Goal: Task Accomplishment & Management: Complete application form

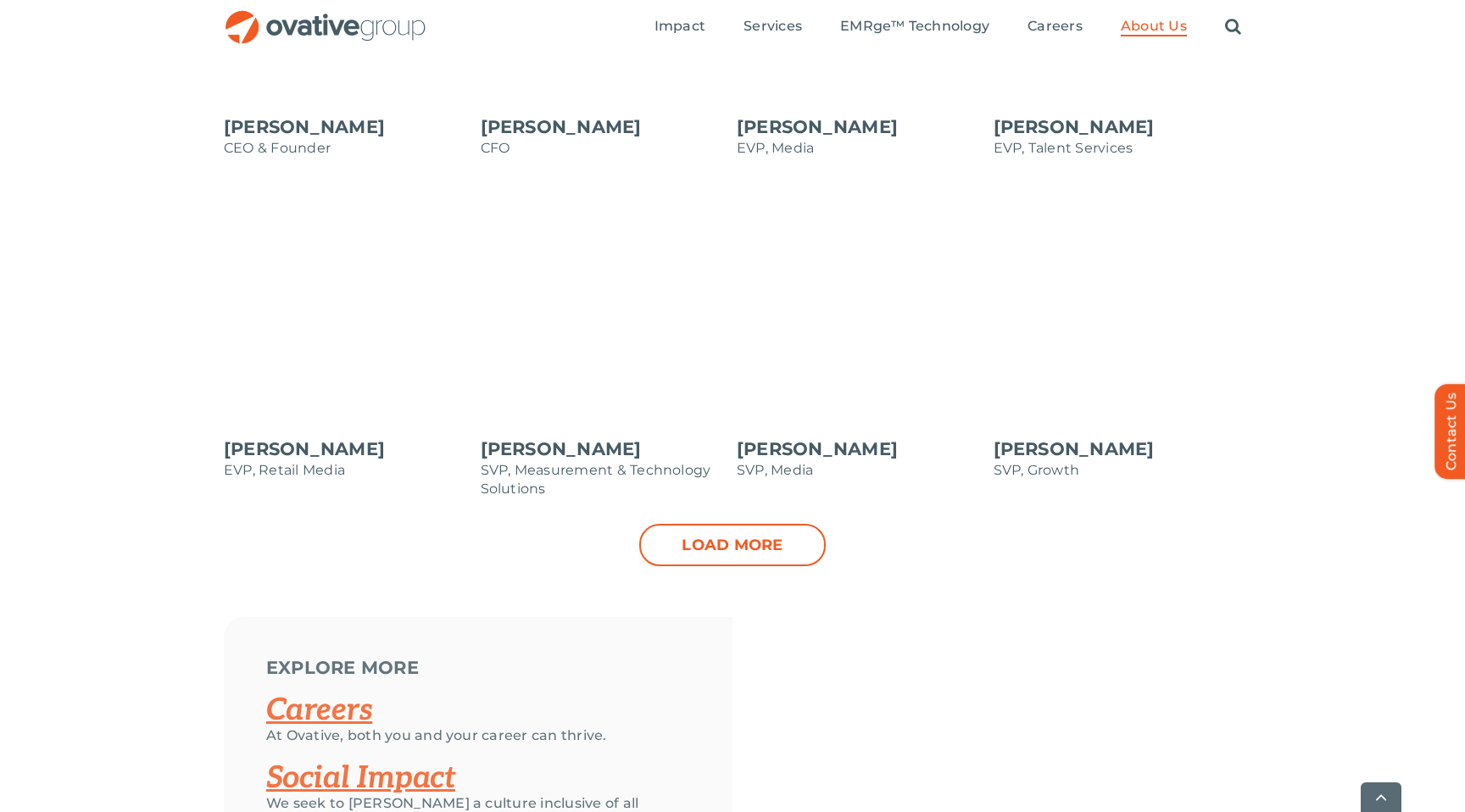
scroll to position [1724, 0]
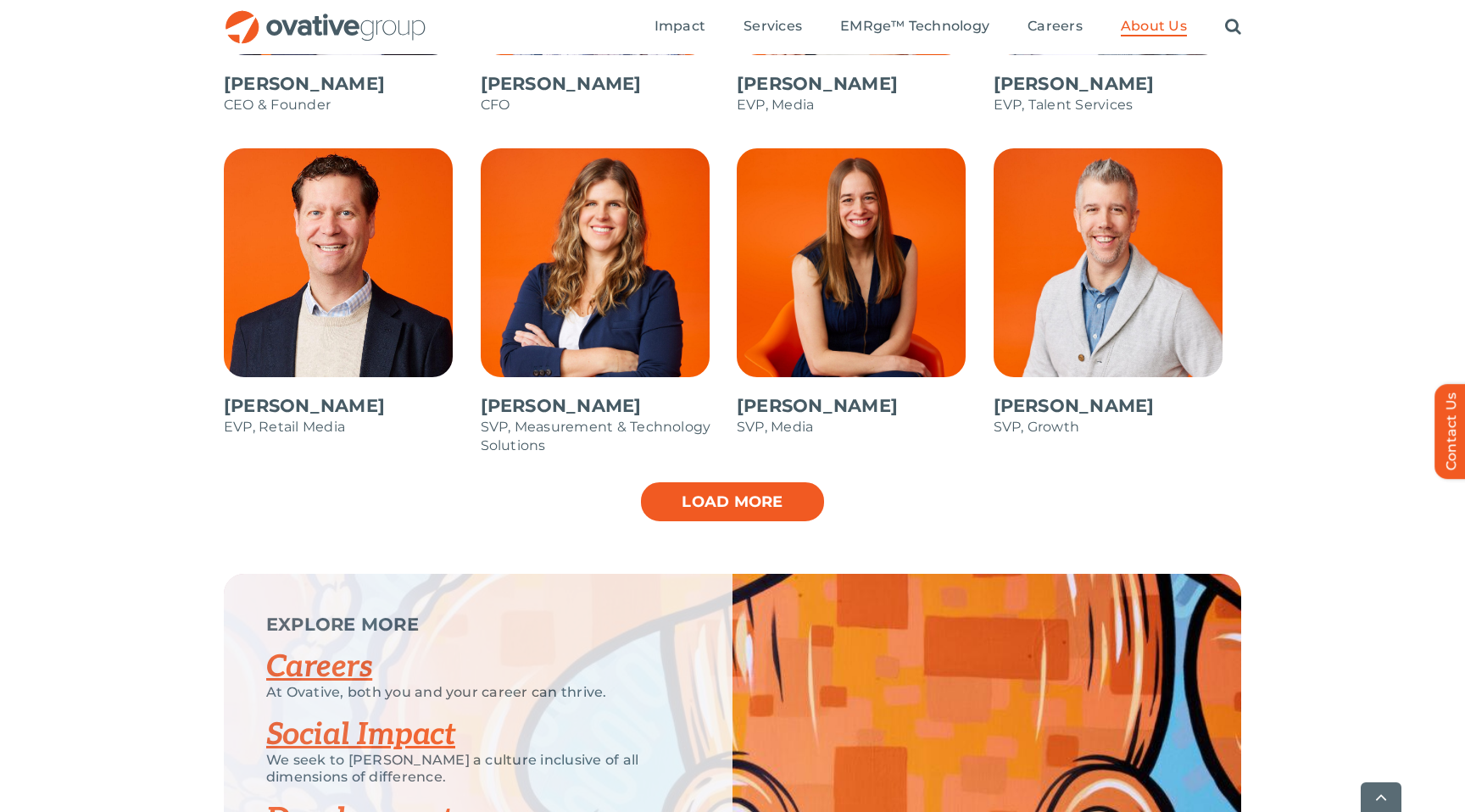
click at [698, 500] on link "Load more" at bounding box center [732, 501] width 187 height 42
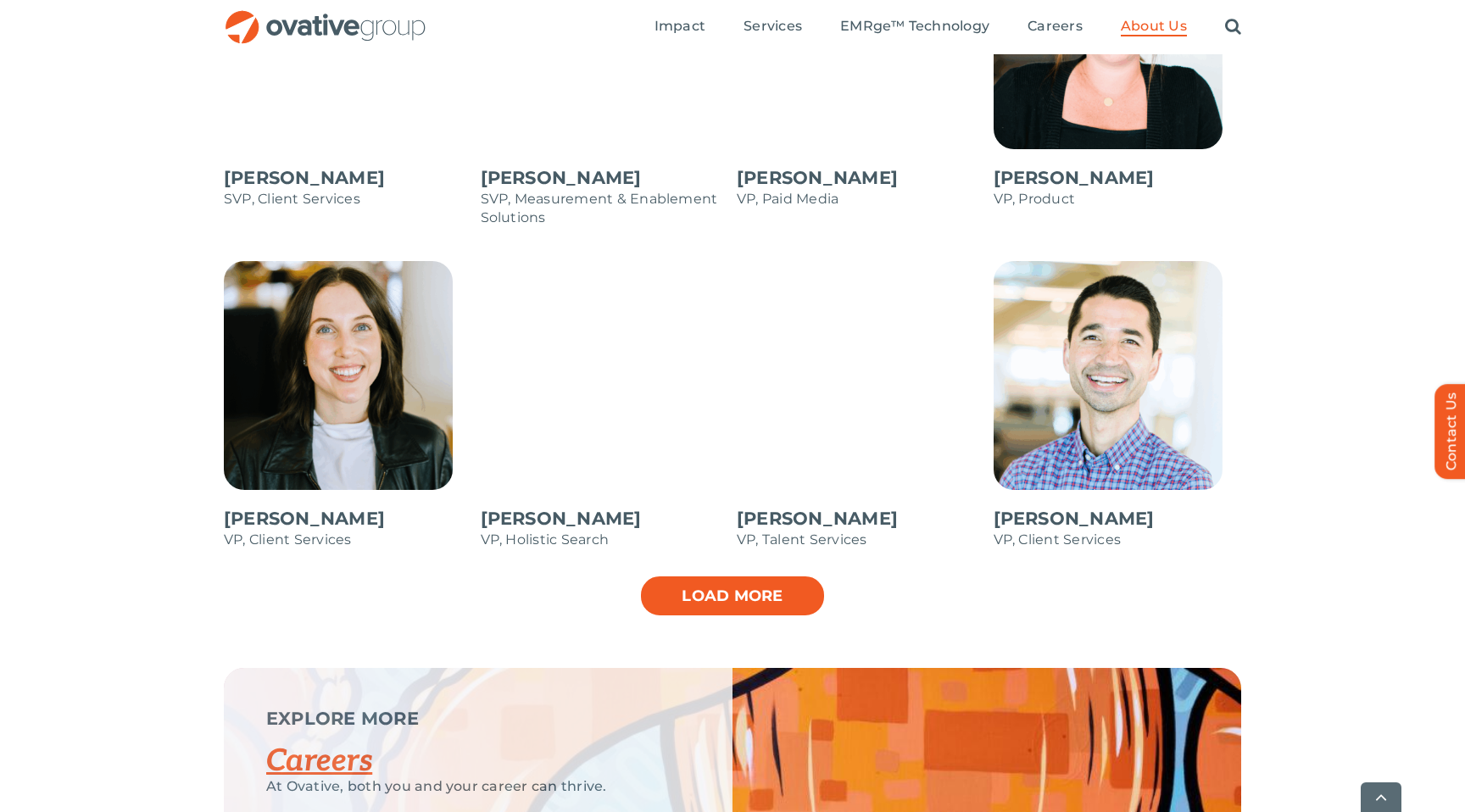
scroll to position [2300, 0]
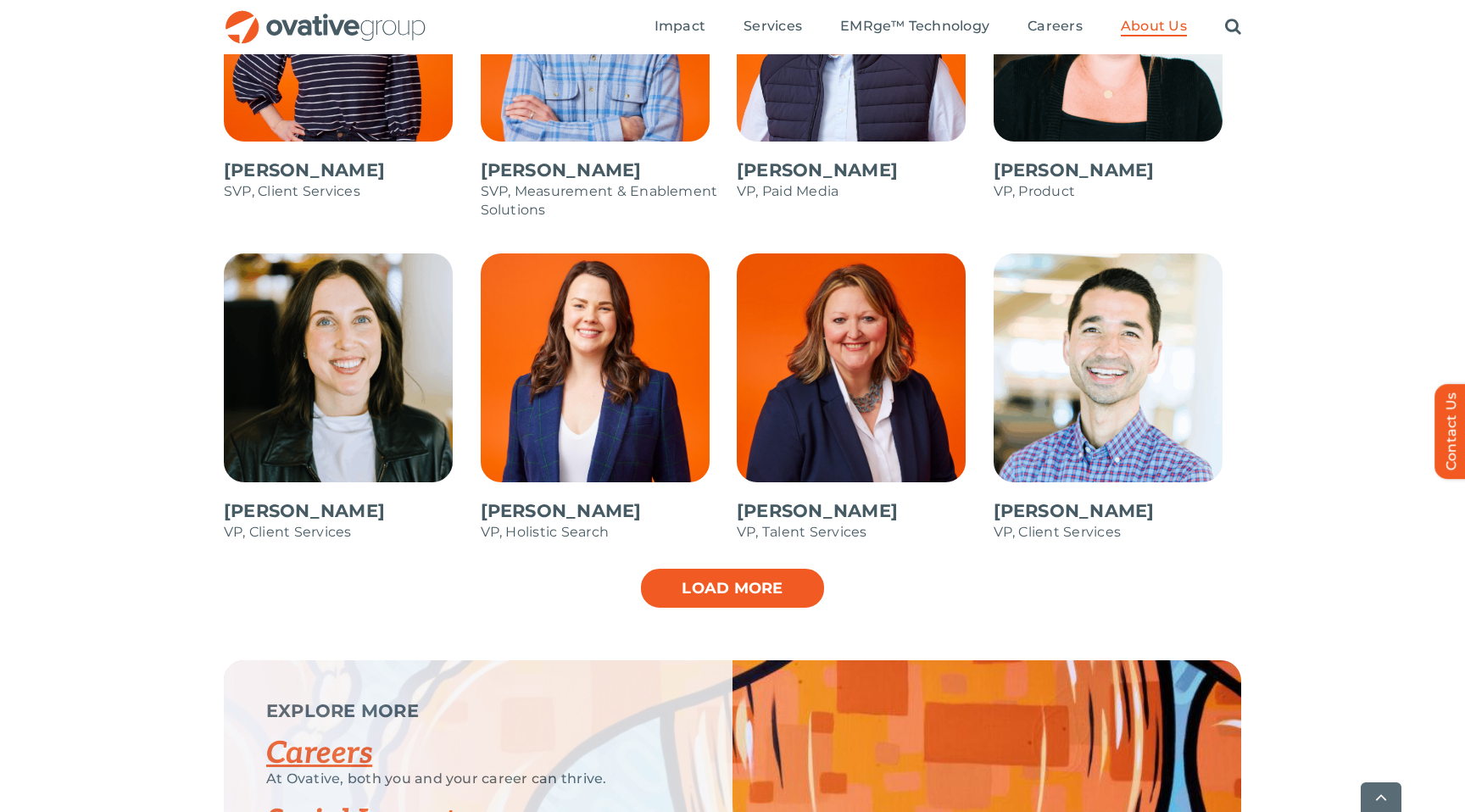
click at [720, 590] on link "Load more" at bounding box center [732, 587] width 187 height 42
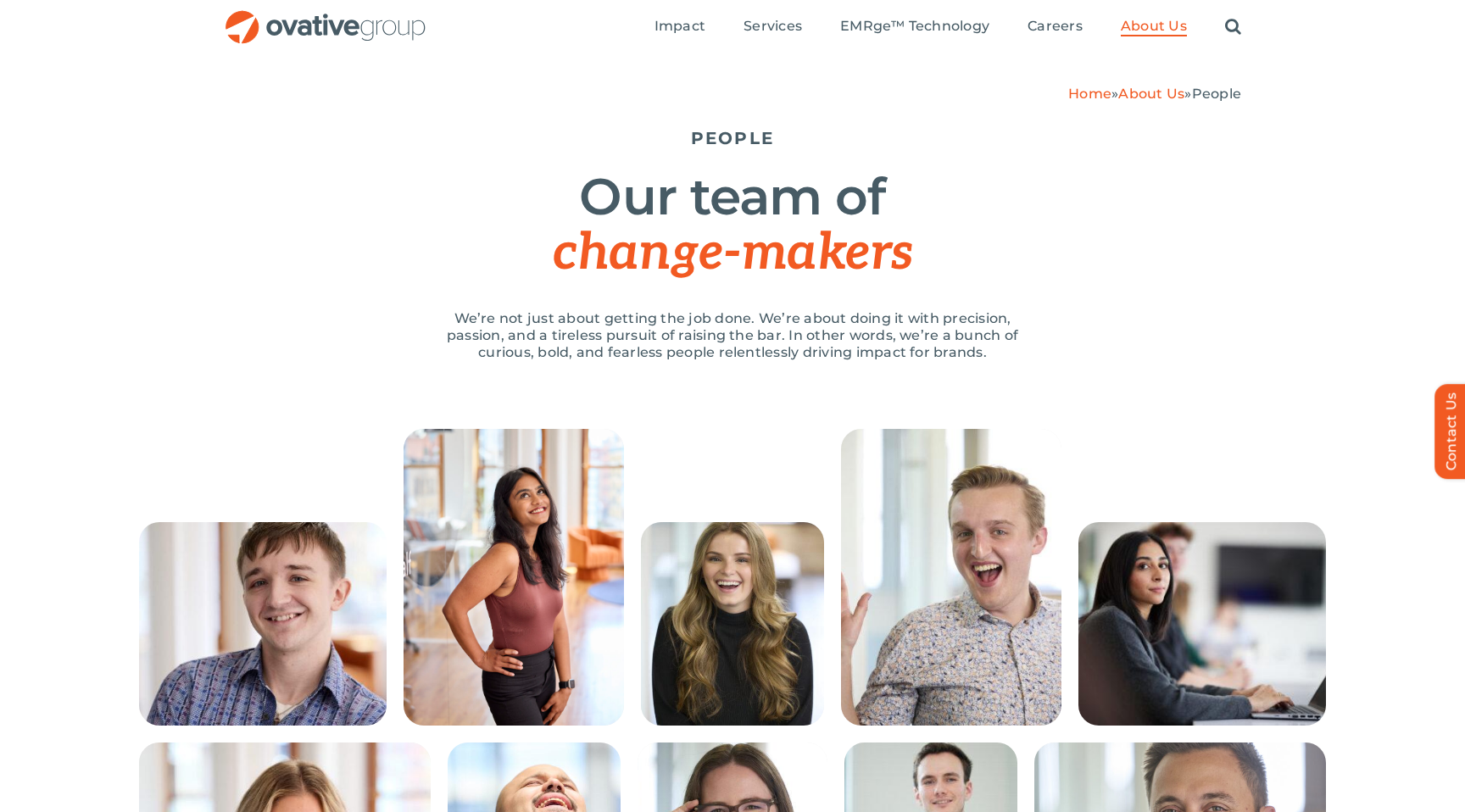
scroll to position [0, 0]
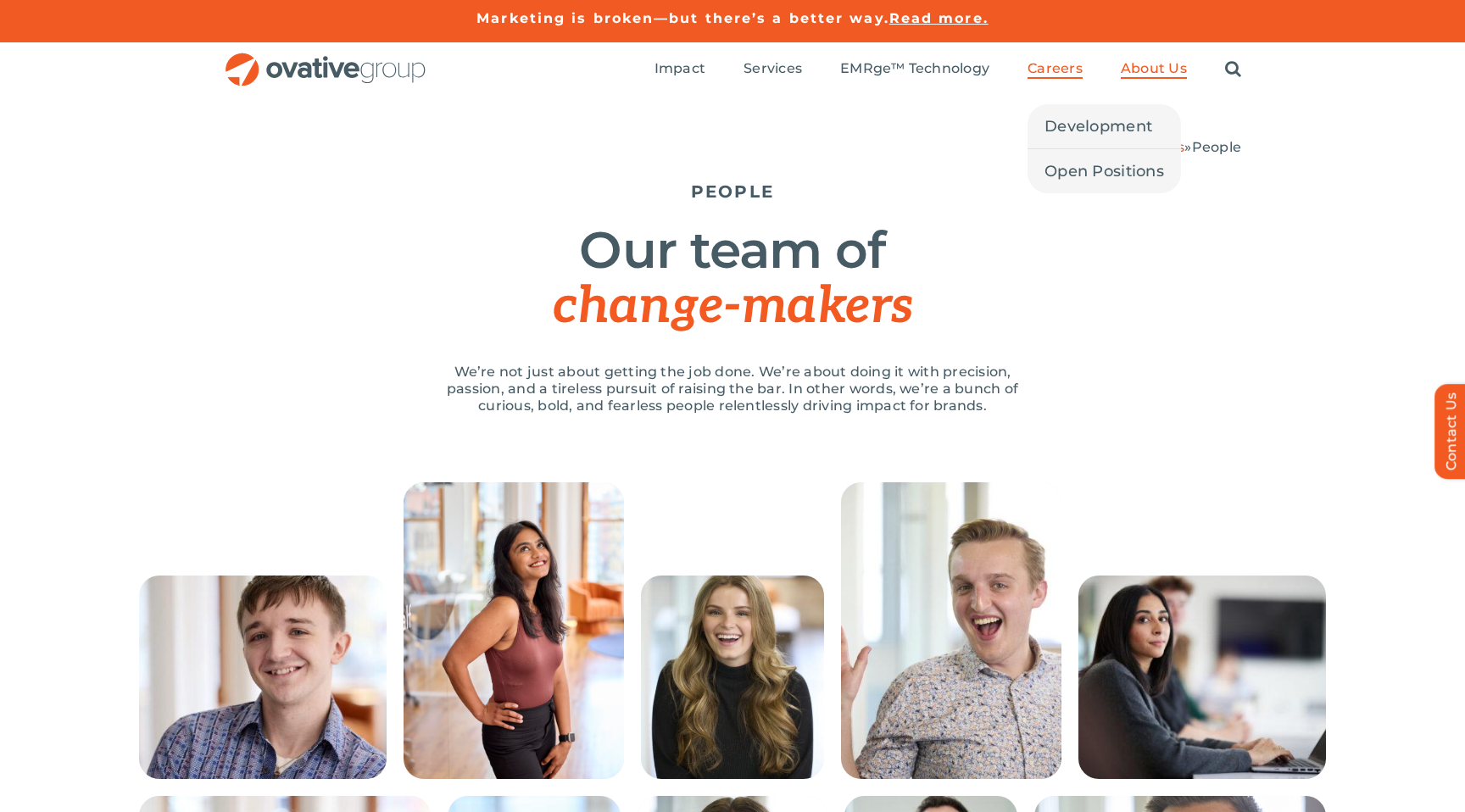
click at [1031, 70] on span "Careers" at bounding box center [1055, 68] width 55 height 17
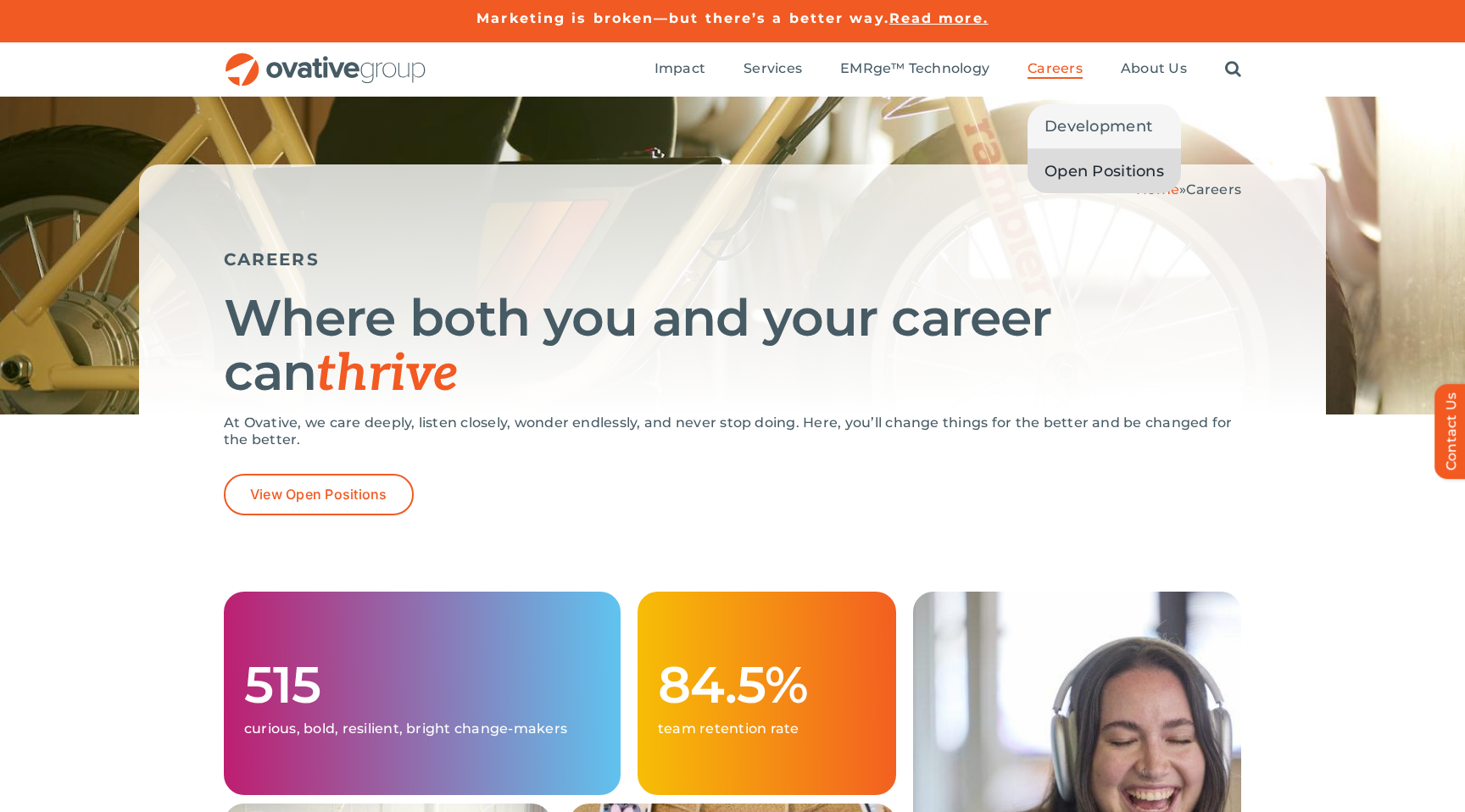
click at [1076, 171] on span "Open Positions" at bounding box center [1104, 171] width 119 height 24
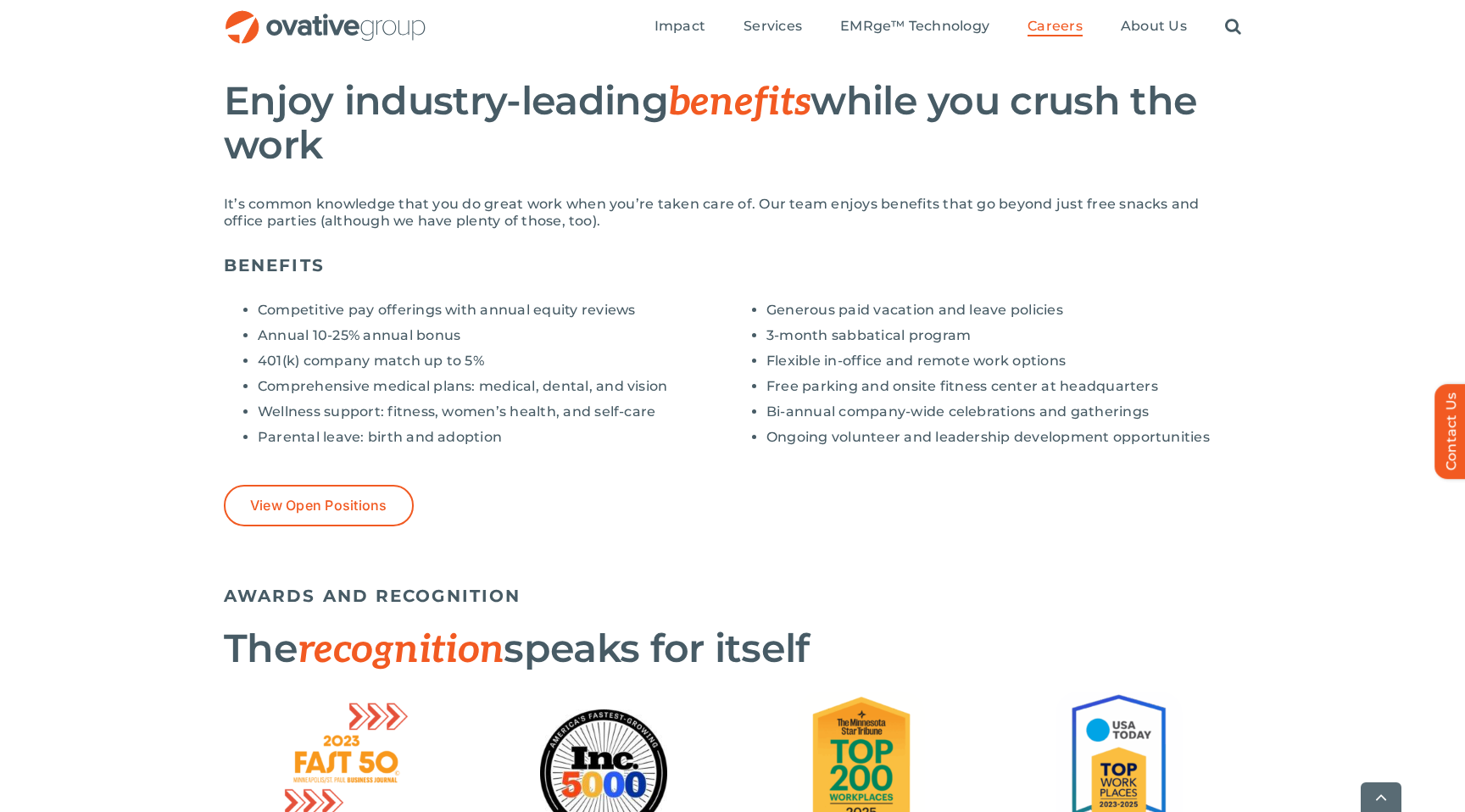
scroll to position [1513, 0]
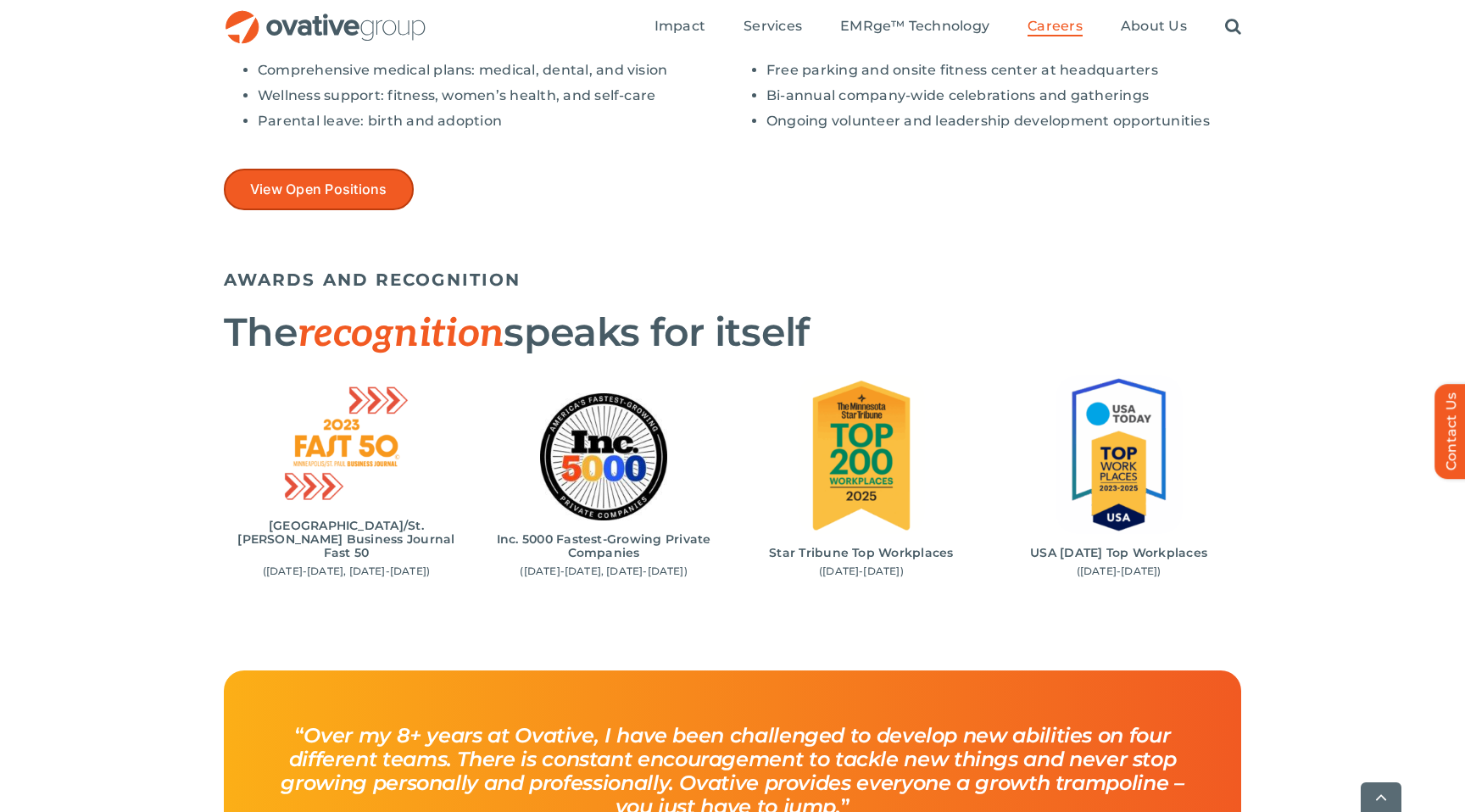
click at [369, 180] on link "View Open Positions" at bounding box center [319, 189] width 190 height 41
